Goal: Task Accomplishment & Management: Use online tool/utility

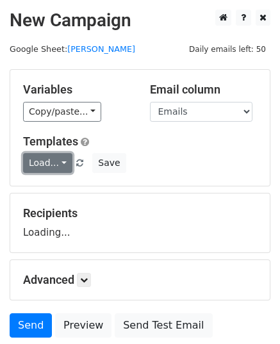
click at [54, 169] on link "Load..." at bounding box center [47, 163] width 49 height 20
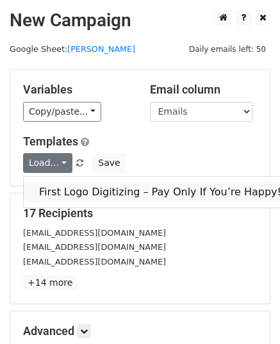
click at [97, 190] on link "First Logo Digitizing – Pay Only If You’re Happy!" at bounding box center [160, 192] width 273 height 21
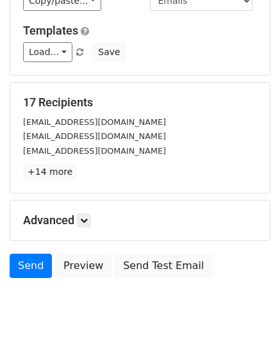
scroll to position [151, 0]
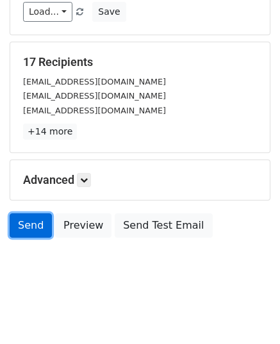
click at [34, 226] on link "Send" at bounding box center [31, 225] width 42 height 24
